Goal: Information Seeking & Learning: Learn about a topic

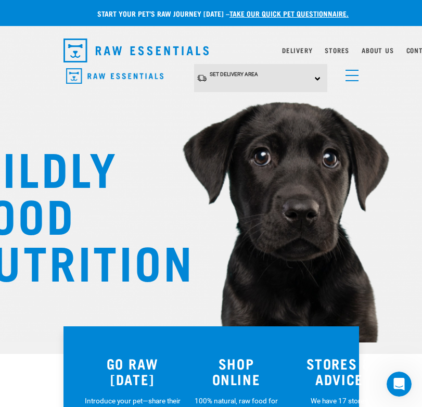
click at [353, 81] on link "menu" at bounding box center [349, 72] width 19 height 19
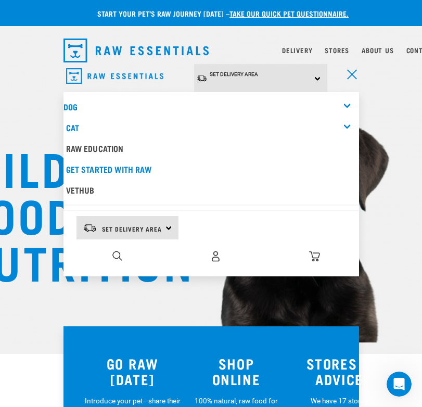
click at [281, 43] on div "dropdown navigation" at bounding box center [172, 50] width 218 height 32
click at [214, 64] on div "Set Delivery Area North Island South Island" at bounding box center [260, 78] width 133 height 29
click at [353, 78] on link "menu" at bounding box center [349, 72] width 19 height 19
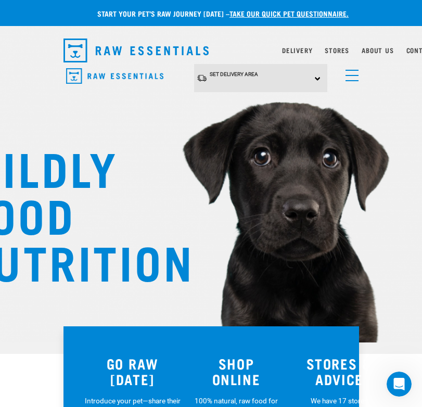
click at [294, 74] on div "Set Delivery Area North Island South Island" at bounding box center [260, 78] width 133 height 29
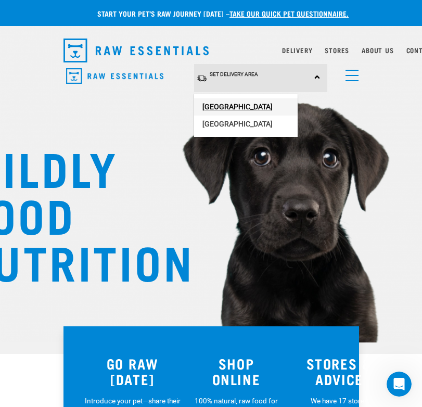
click at [277, 110] on link "[GEOGRAPHIC_DATA]" at bounding box center [245, 106] width 103 height 17
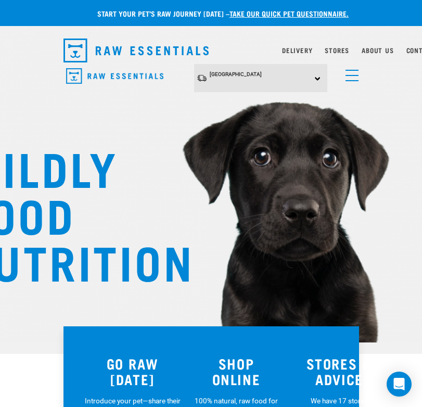
click at [352, 81] on link "menu" at bounding box center [349, 72] width 19 height 19
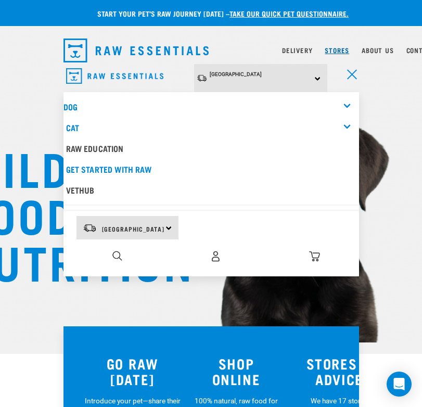
click at [343, 51] on link "Stores" at bounding box center [337, 50] width 24 height 4
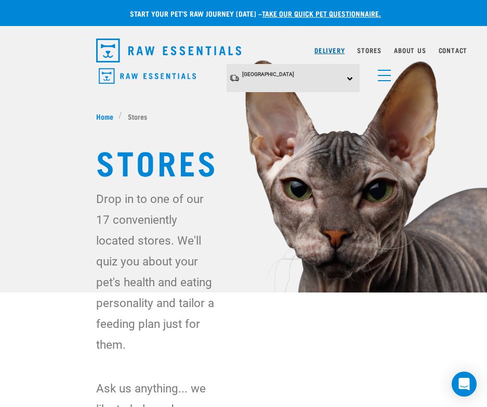
click at [329, 49] on link "Delivery" at bounding box center [330, 50] width 30 height 4
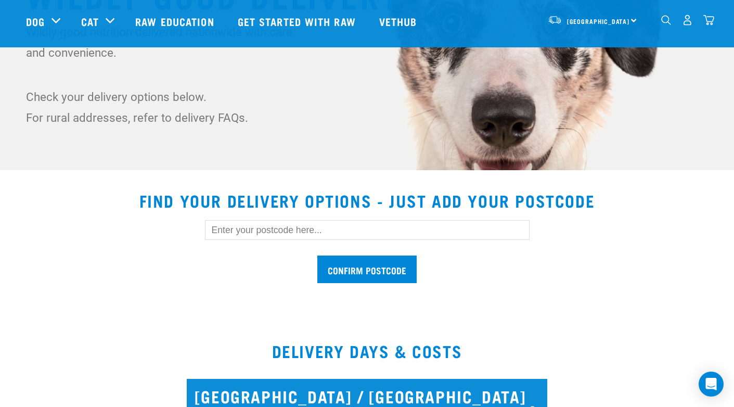
scroll to position [188, 0]
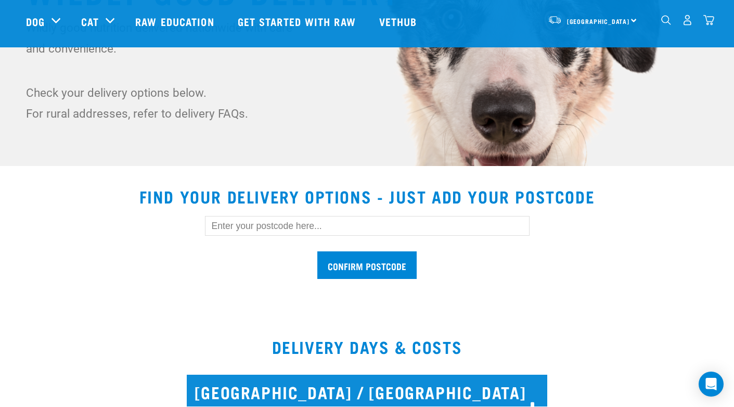
click at [325, 224] on input "text" at bounding box center [367, 226] width 325 height 20
type input "1010"
click at [384, 266] on input "Confirm postcode" at bounding box center [366, 265] width 99 height 28
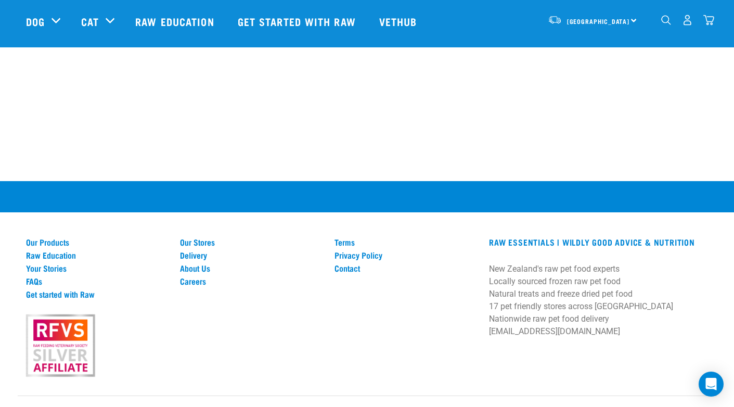
scroll to position [2186, 0]
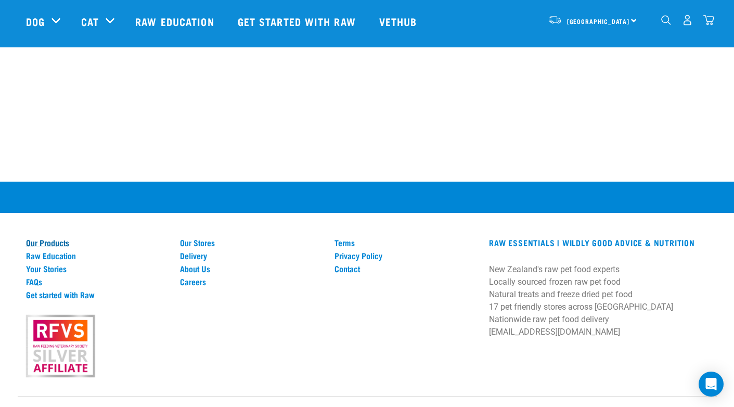
click at [58, 238] on link "Our Products" at bounding box center [97, 242] width 142 height 9
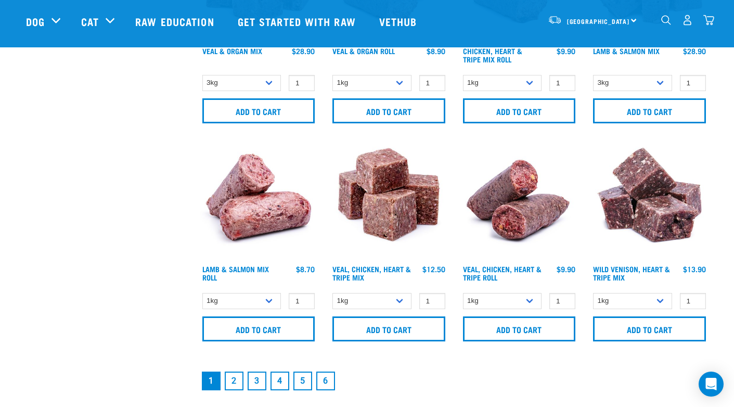
scroll to position [1466, 0]
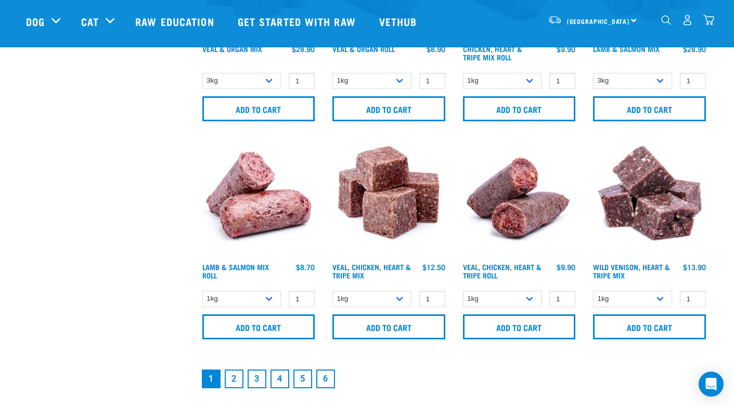
click at [232, 376] on link "2" at bounding box center [234, 378] width 19 height 19
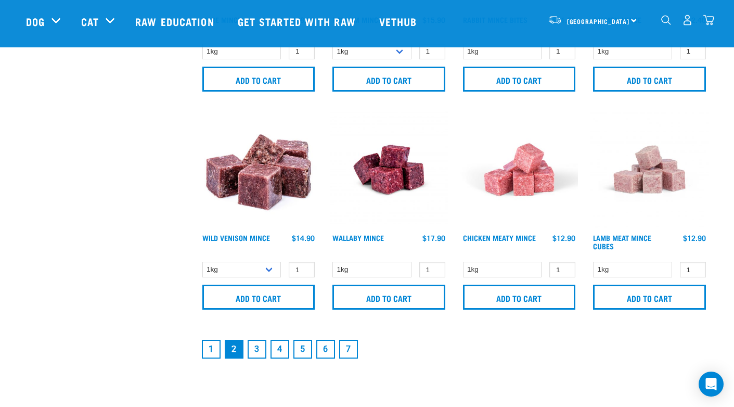
scroll to position [1556, 0]
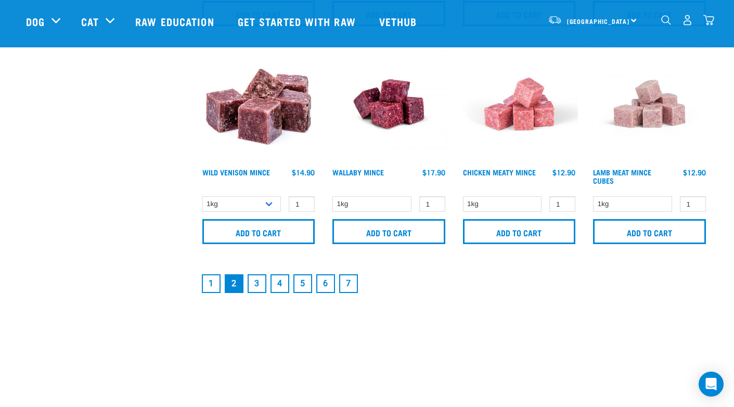
click at [256, 278] on link "3" at bounding box center [257, 283] width 19 height 19
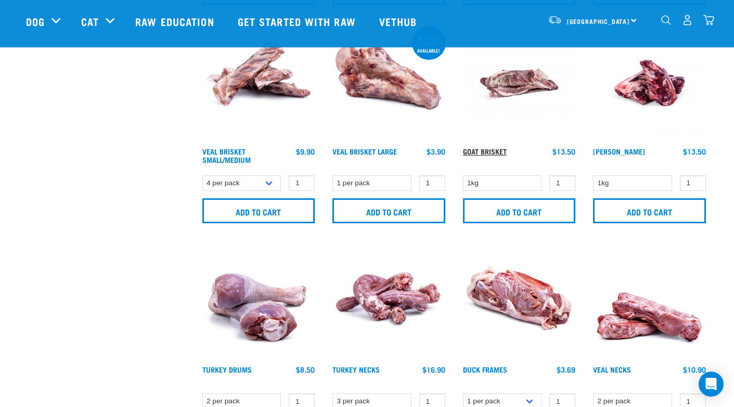
scroll to position [1516, 0]
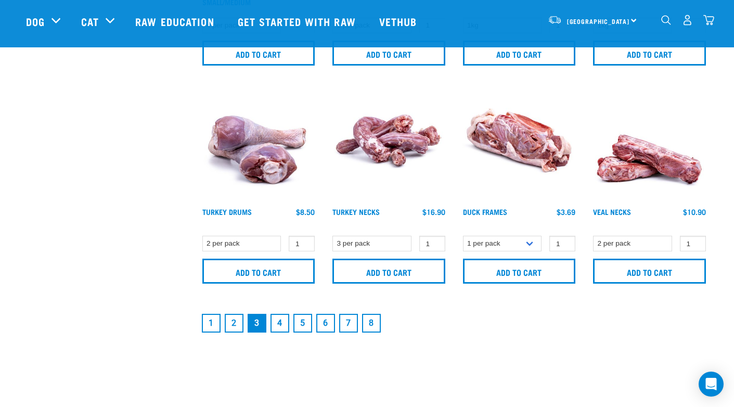
click at [277, 320] on link "4" at bounding box center [279, 323] width 19 height 19
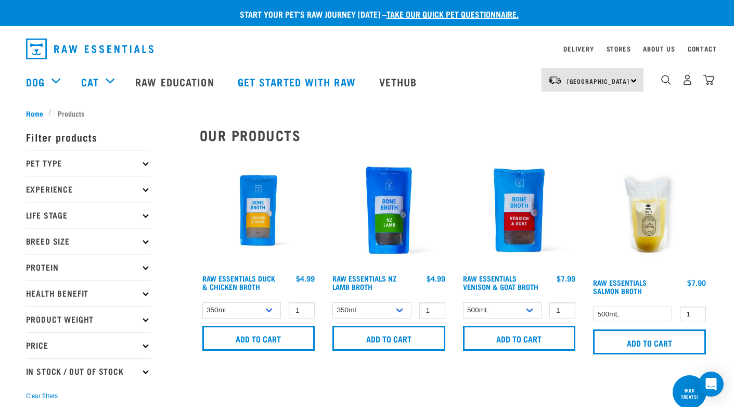
click at [133, 163] on p "Pet Type" at bounding box center [88, 163] width 125 height 26
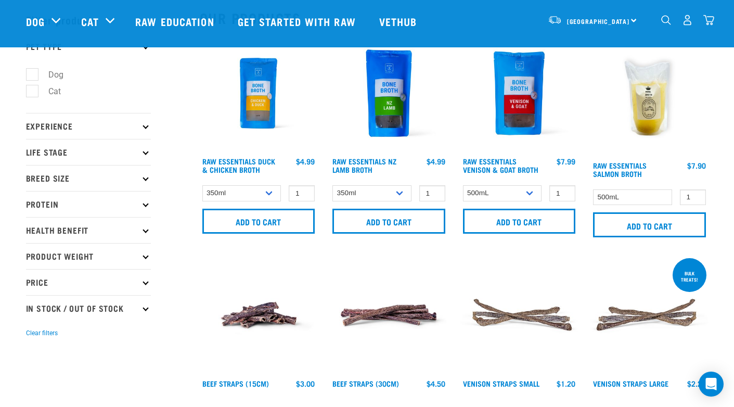
scroll to position [42, 0]
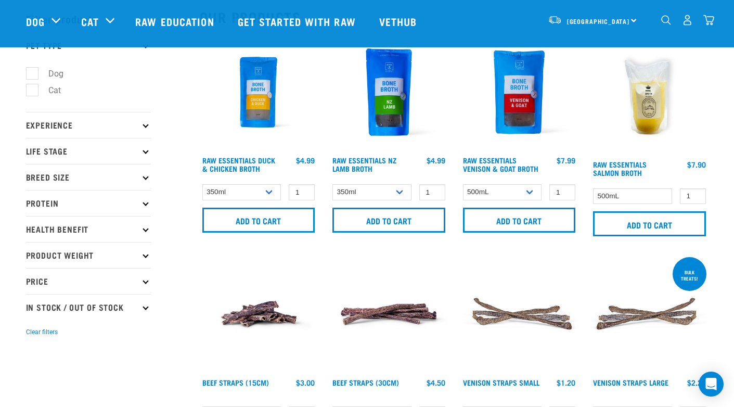
click at [146, 229] on icon at bounding box center [146, 229] width 6 height 6
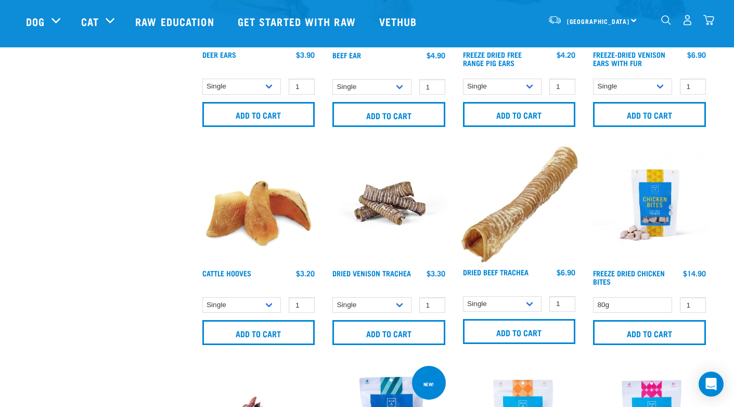
scroll to position [1511, 0]
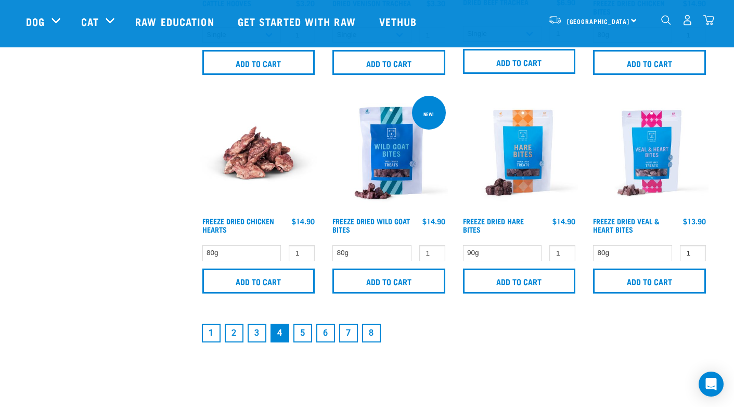
click at [216, 328] on link "1" at bounding box center [211, 333] width 19 height 19
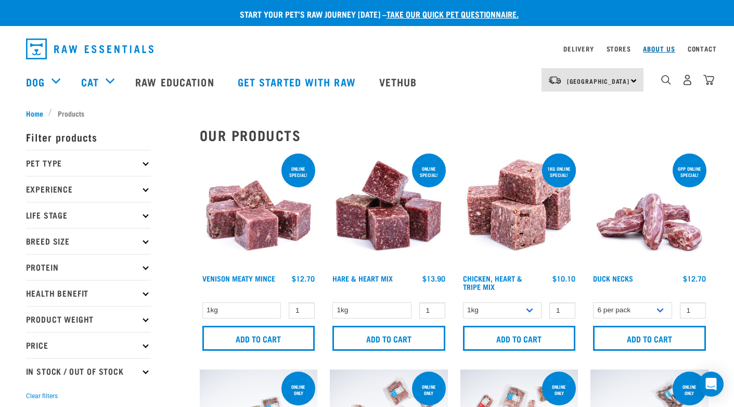
click at [663, 50] on link "About Us" at bounding box center [659, 49] width 32 height 4
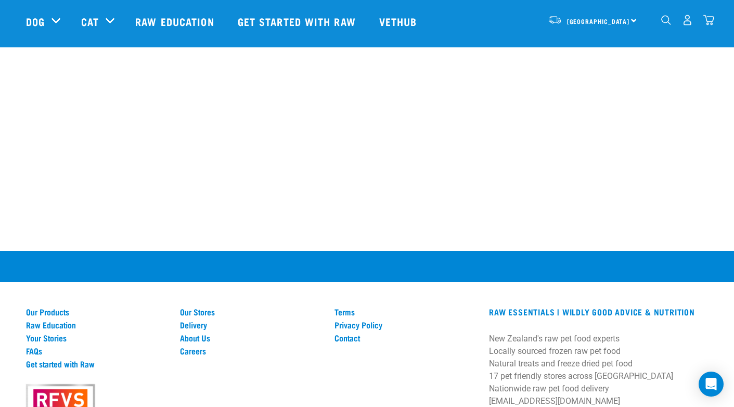
scroll to position [1480, 0]
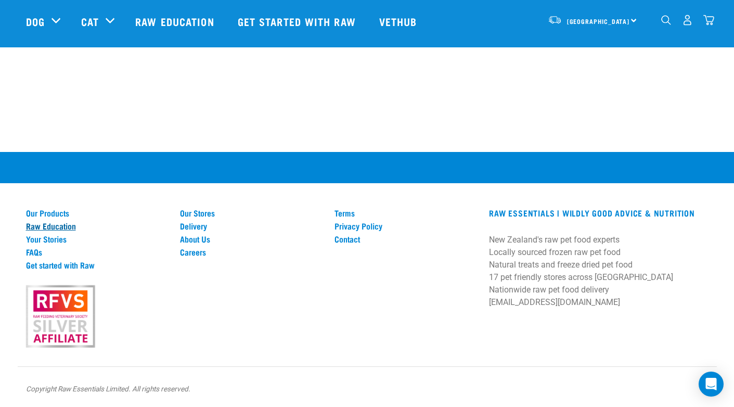
click at [72, 224] on link "Raw Education" at bounding box center [97, 225] width 142 height 9
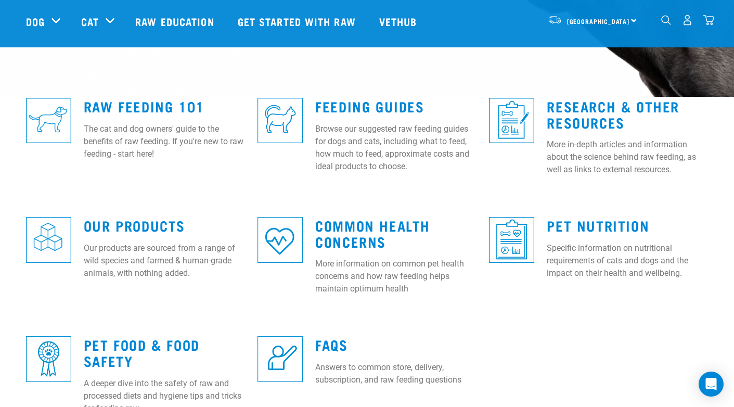
scroll to position [255, 0]
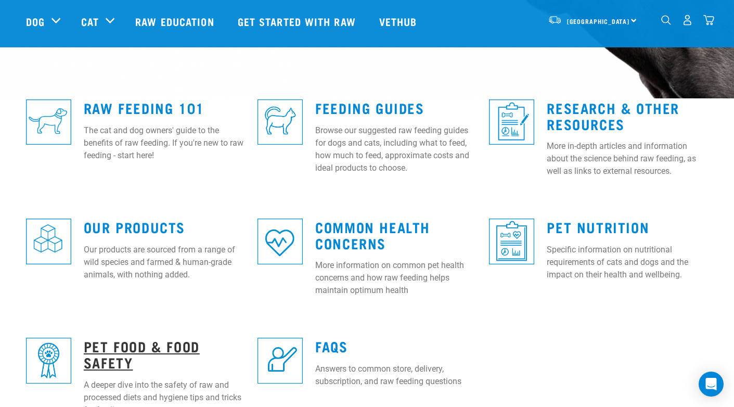
click at [136, 346] on link "Pet Food & Food Safety" at bounding box center [142, 354] width 116 height 24
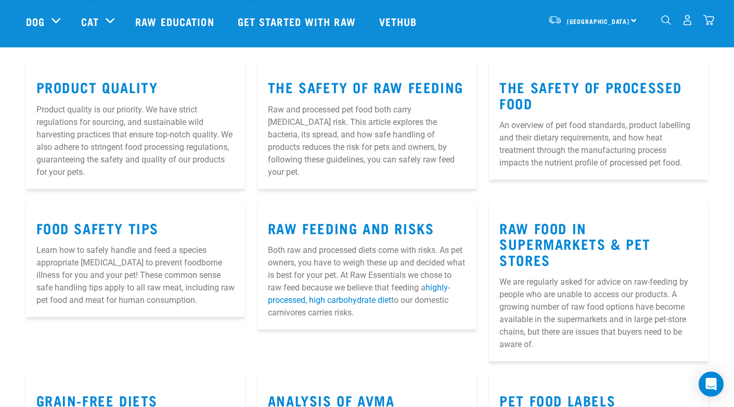
scroll to position [151, 0]
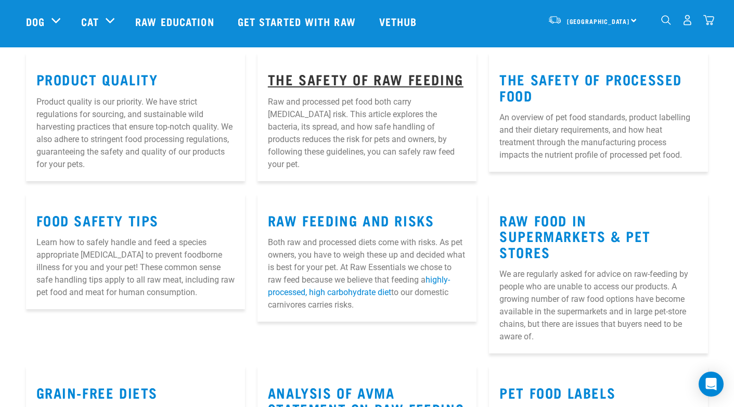
click at [414, 78] on link "The Safety of Raw Feeding" at bounding box center [366, 79] width 196 height 8
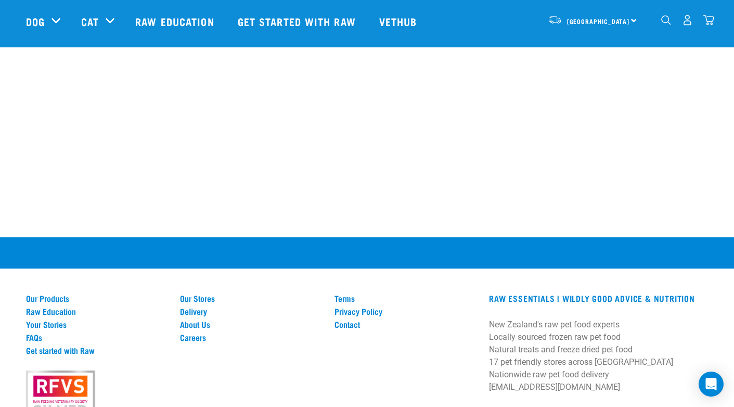
scroll to position [1779, 0]
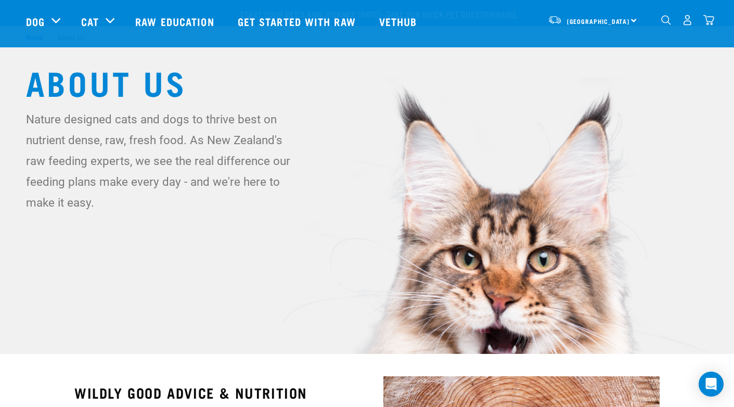
scroll to position [1313, 0]
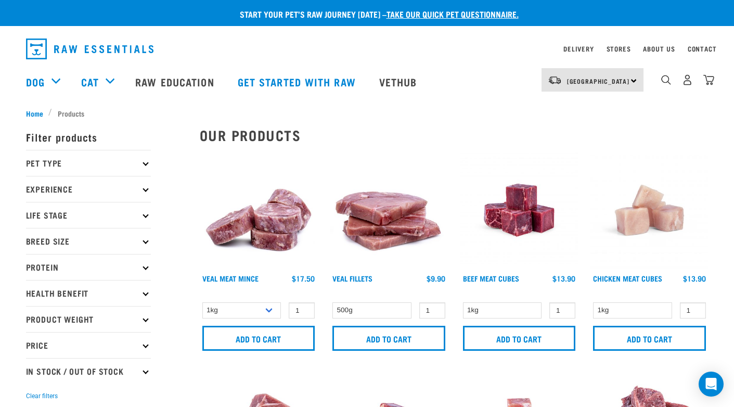
click at [663, 71] on div "0" at bounding box center [688, 79] width 54 height 23
click at [665, 79] on img "dropdown navigation" at bounding box center [666, 80] width 10 height 10
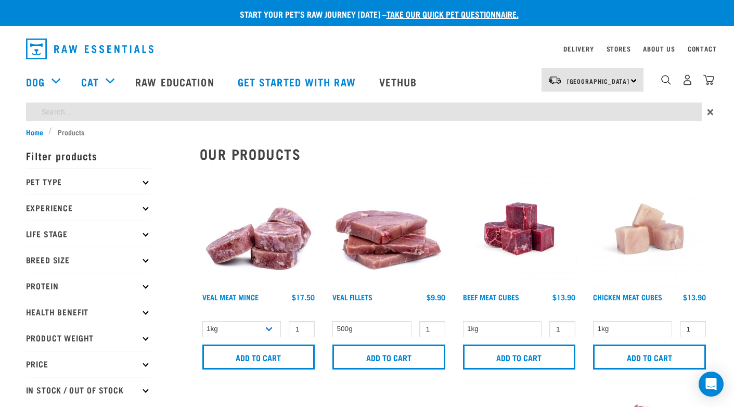
click at [602, 111] on input "search" at bounding box center [364, 111] width 676 height 19
type input "venison"
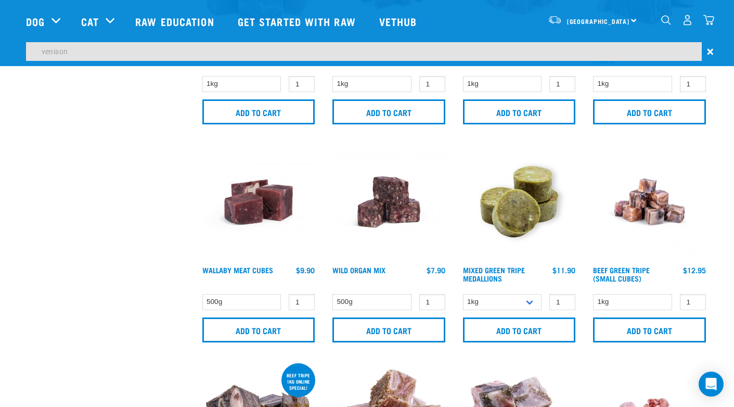
scroll to position [542, 0]
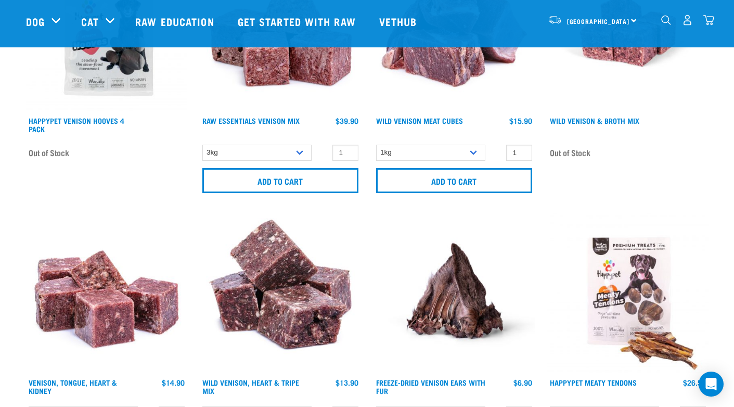
scroll to position [1565, 0]
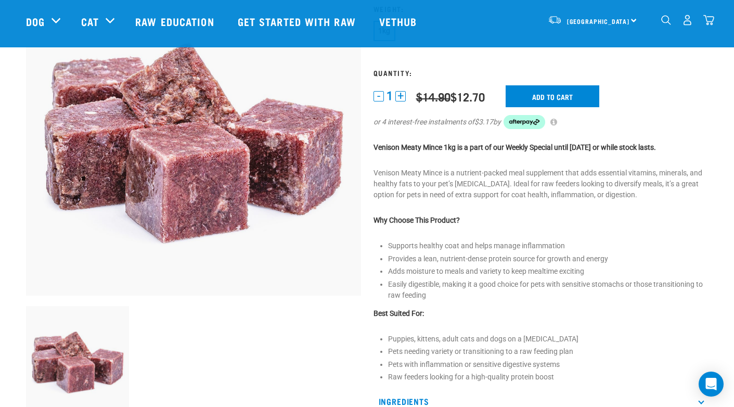
scroll to position [114, 0]
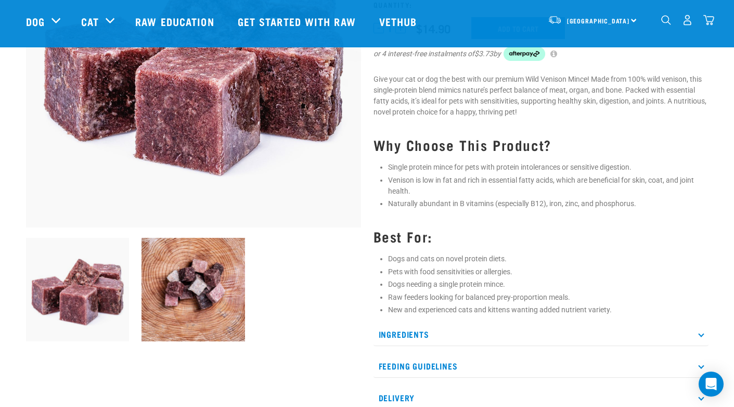
scroll to position [188, 0]
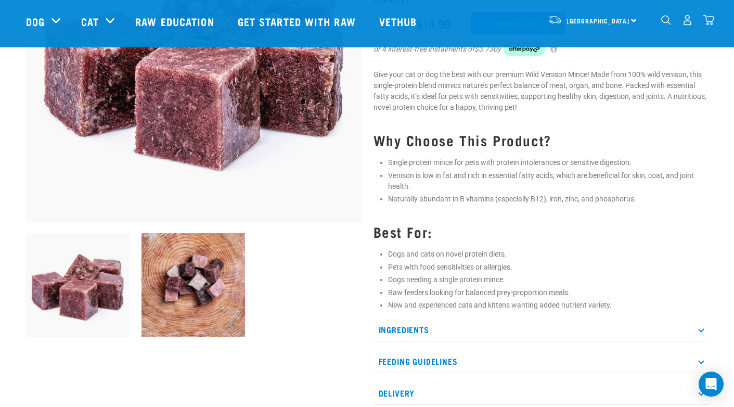
click at [489, 322] on p "Ingredients" at bounding box center [540, 329] width 335 height 23
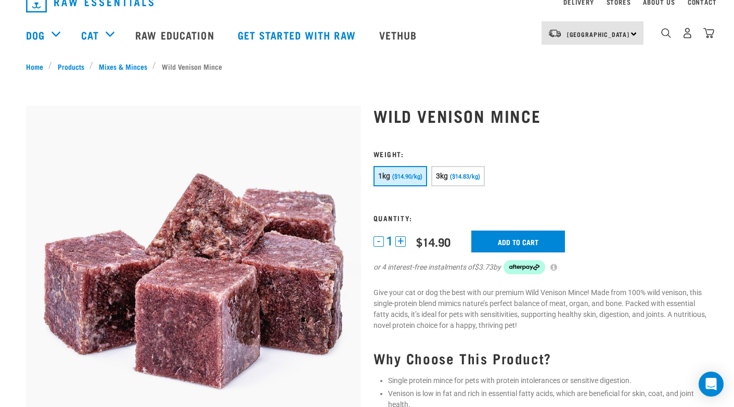
scroll to position [55, 0]
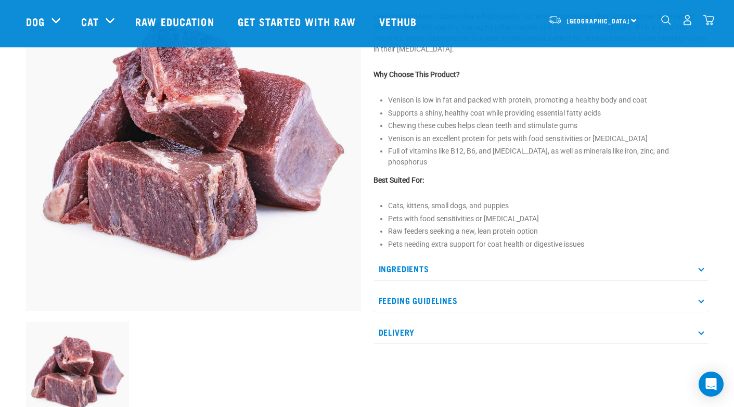
scroll to position [118, 0]
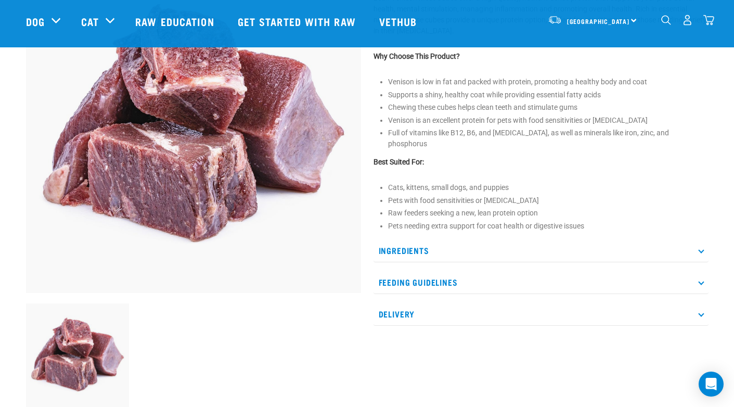
click at [420, 240] on p "Ingredients" at bounding box center [540, 250] width 335 height 23
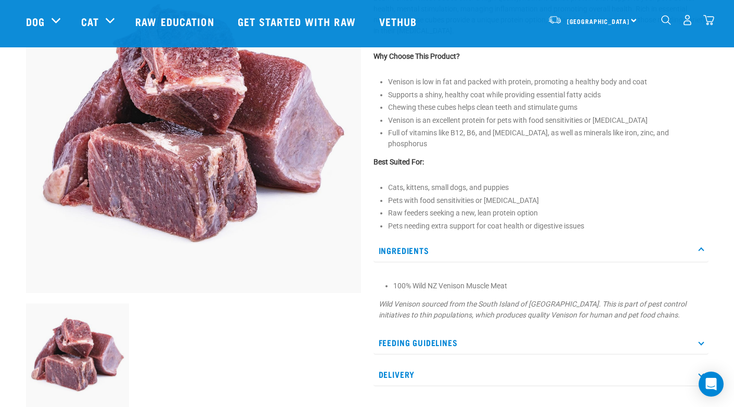
click at [443, 337] on p "Feeding Guidelines" at bounding box center [540, 342] width 335 height 23
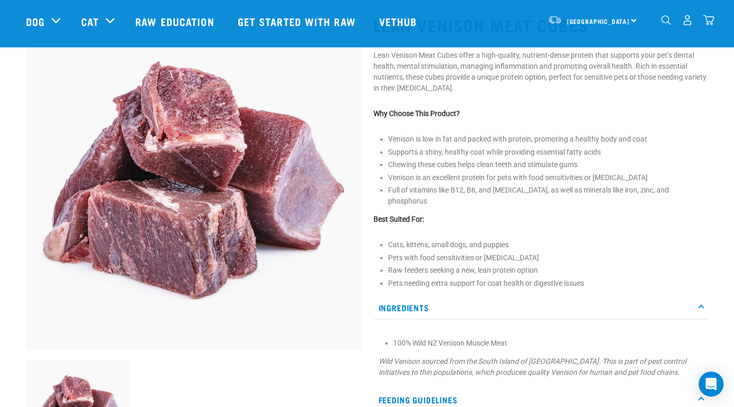
scroll to position [0, 0]
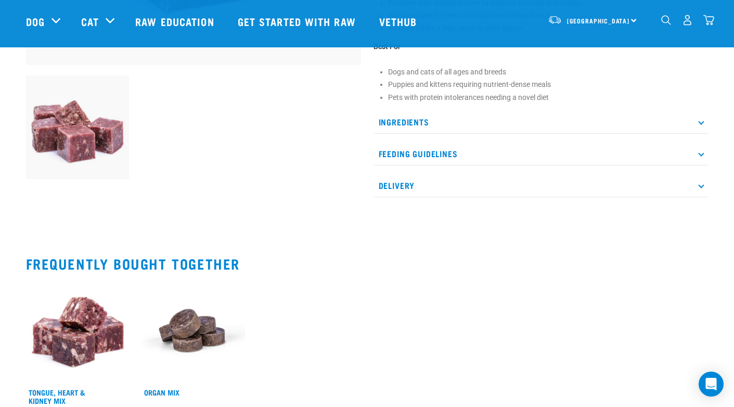
scroll to position [377, 0]
